Goal: Book appointment/travel/reservation

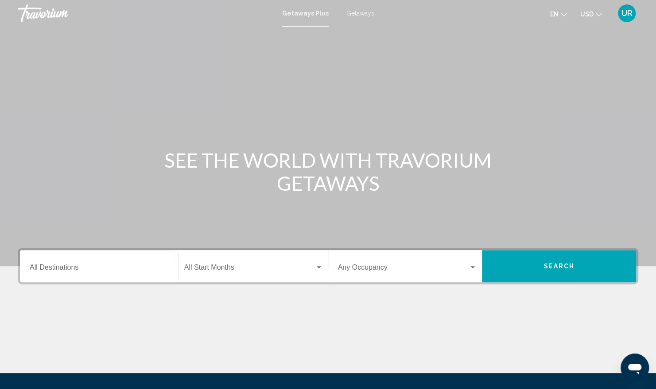
click at [360, 15] on span "Getaways" at bounding box center [360, 13] width 28 height 7
click at [28, 270] on div "Destination All Destinations" at bounding box center [99, 266] width 150 height 28
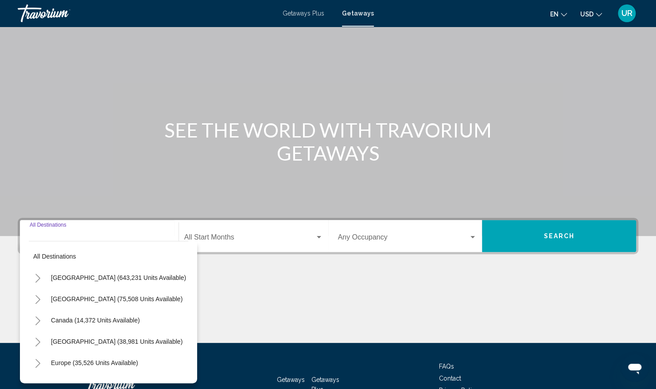
scroll to position [92, 0]
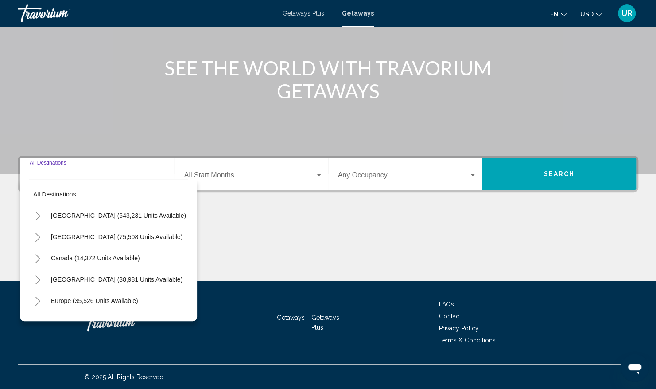
click at [38, 214] on icon "Toggle United States (643,231 units available)" at bounding box center [38, 215] width 7 height 9
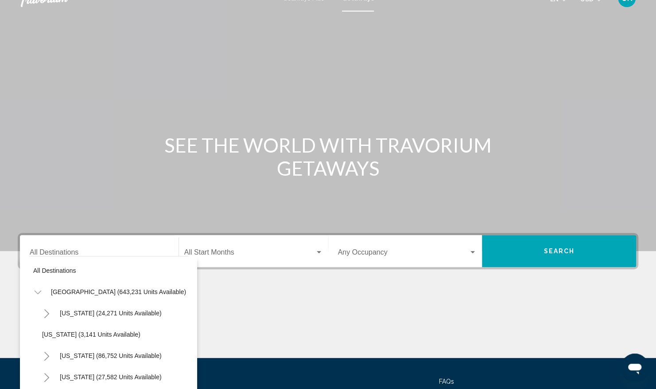
scroll to position [0, 0]
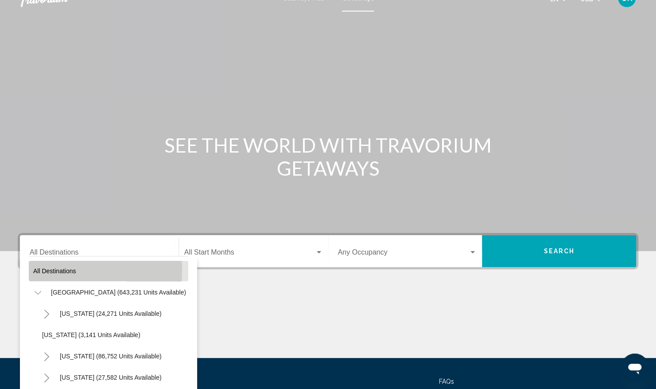
click at [42, 270] on span "All destinations" at bounding box center [54, 270] width 43 height 7
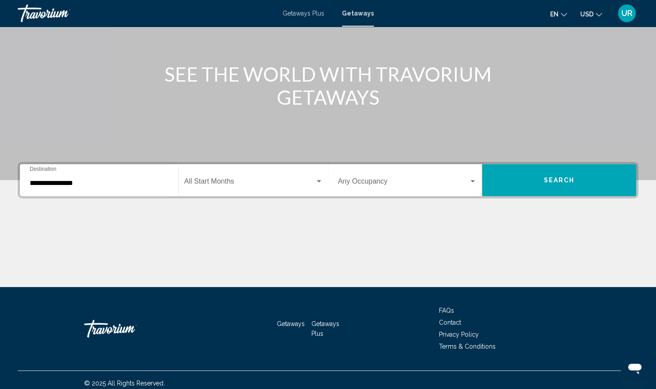
scroll to position [92, 0]
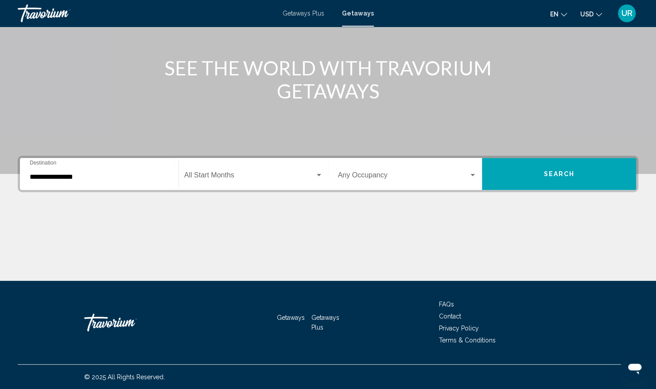
click at [43, 180] on div "**********" at bounding box center [99, 174] width 139 height 28
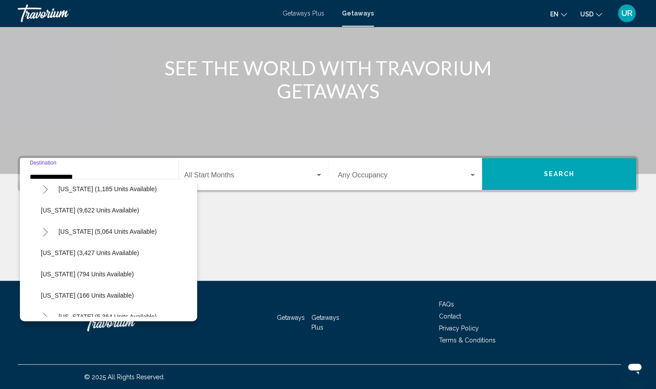
scroll to position [367, 1]
drag, startPoint x: 68, startPoint y: 258, endPoint x: 30, endPoint y: 179, distance: 88.0
click at [30, 179] on ul "[US_STATE] (24,271 units available) [US_STATE] (3,141 units available) [US_STAT…" at bounding box center [107, 337] width 160 height 957
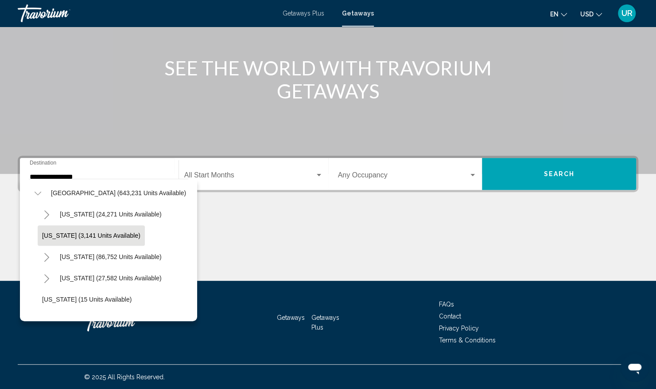
scroll to position [27, 0]
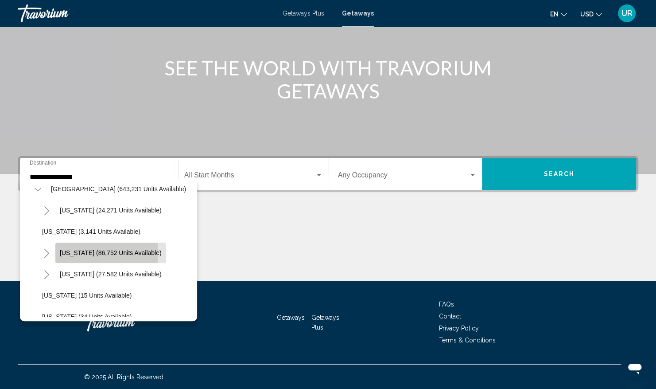
click at [55, 250] on button "[US_STATE] (86,752 units available)" at bounding box center [110, 252] width 111 height 20
type input "**********"
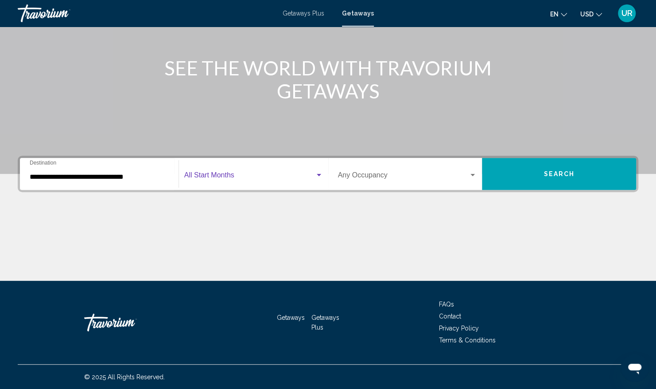
click at [317, 175] on div "Search widget" at bounding box center [319, 175] width 4 height 2
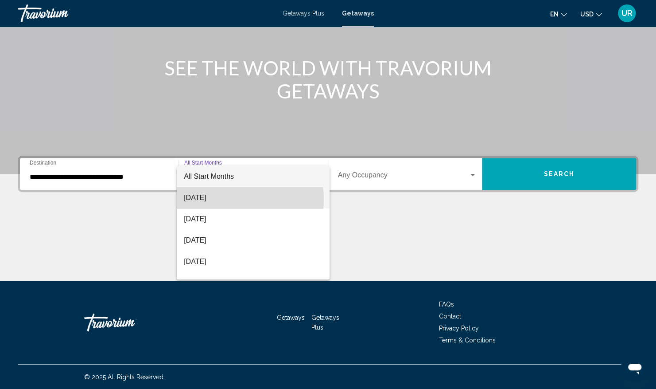
click at [230, 199] on span "[DATE]" at bounding box center [253, 197] width 139 height 21
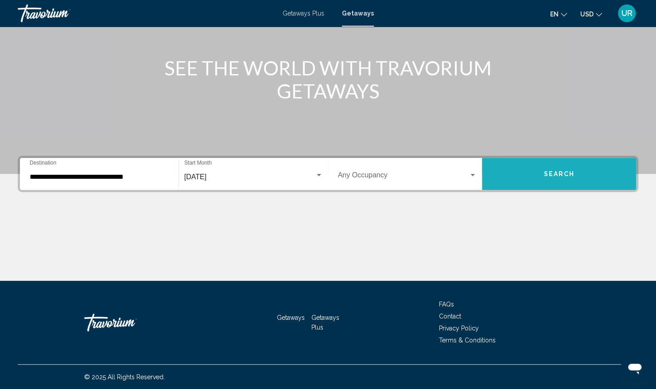
click at [537, 170] on button "Search" at bounding box center [559, 174] width 154 height 32
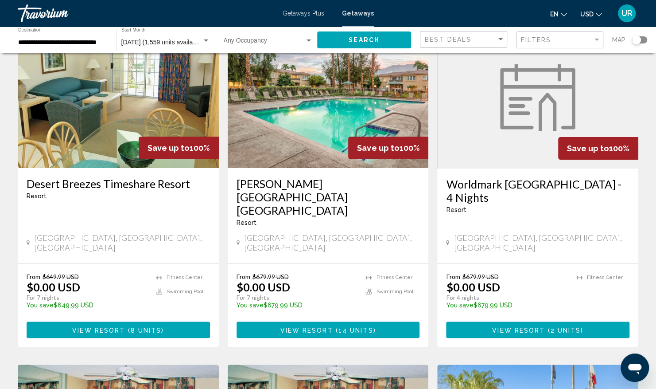
scroll to position [70, 0]
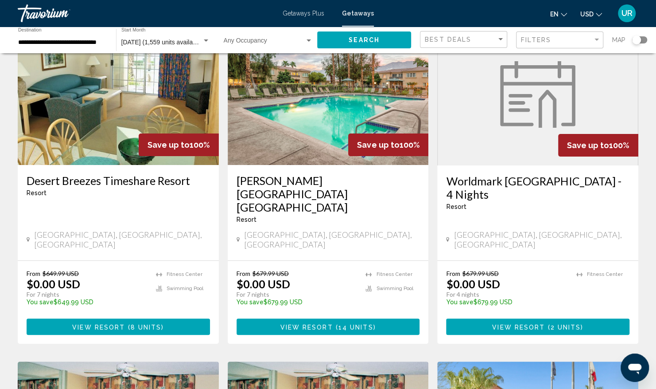
click at [51, 261] on div "From $649.99 USD $0.00 USD For 7 nights You save $649.99 USD temp 4.2 [GEOGRAPH…" at bounding box center [118, 302] width 201 height 83
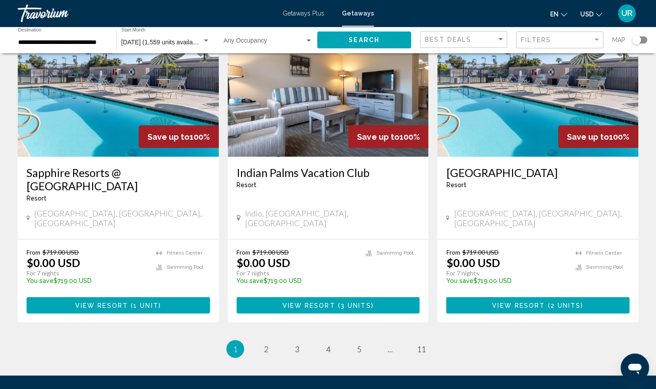
scroll to position [1081, 0]
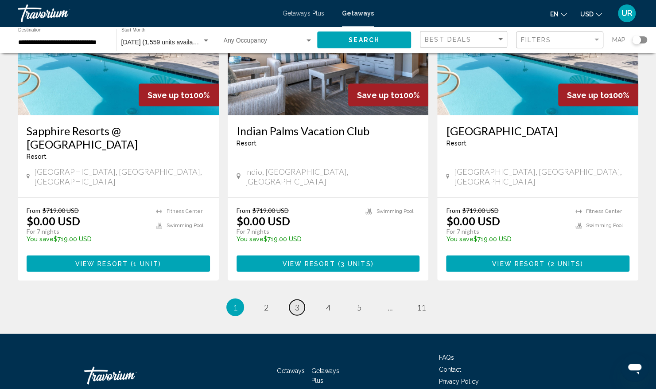
click at [296, 302] on span "3" at bounding box center [297, 307] width 4 height 10
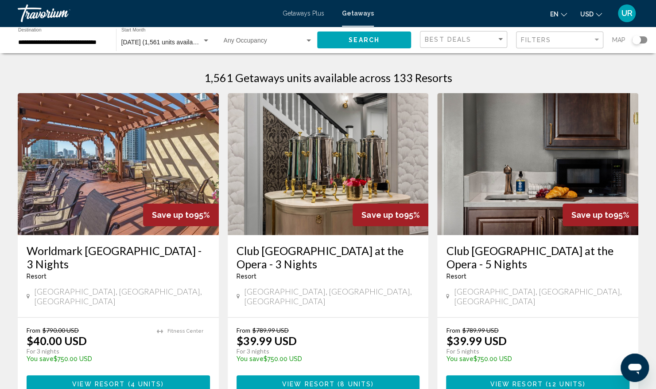
click at [296, 249] on h3 "Club [GEOGRAPHIC_DATA] at the Opera - 3 Nights" at bounding box center [328, 257] width 183 height 27
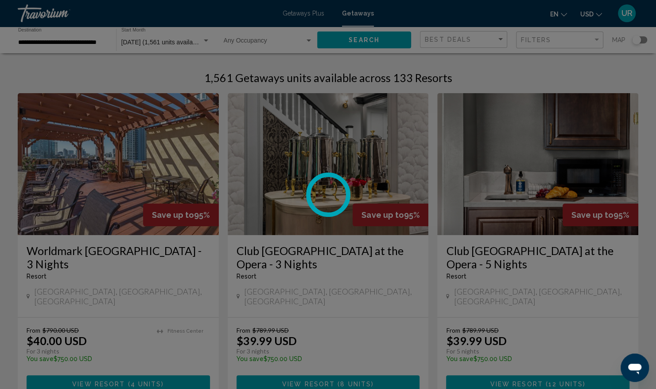
scroll to position [66, 0]
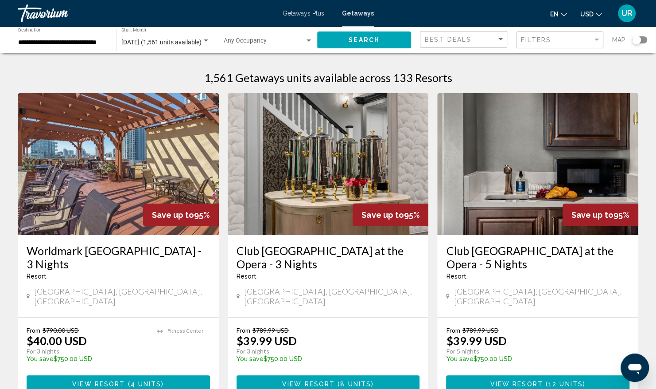
click at [461, 260] on h3 "Club [GEOGRAPHIC_DATA] at the Opera - 5 Nights" at bounding box center [537, 257] width 183 height 27
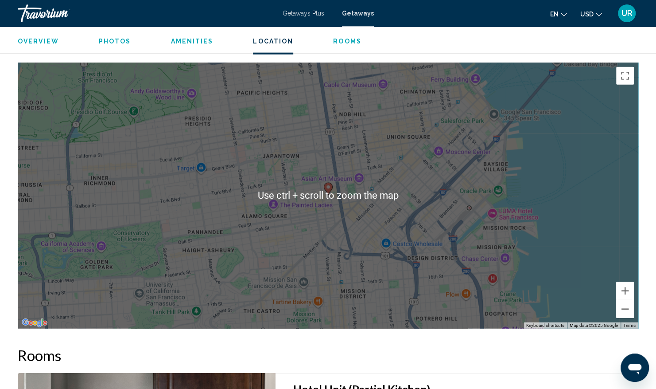
scroll to position [1191, 0]
